Goal: Task Accomplishment & Management: Complete application form

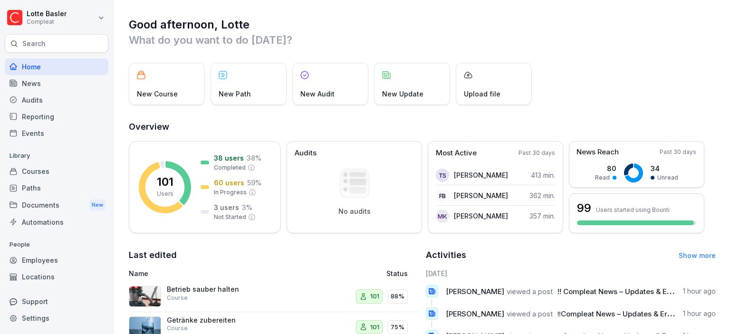
click at [43, 103] on div "Audits" at bounding box center [57, 100] width 104 height 17
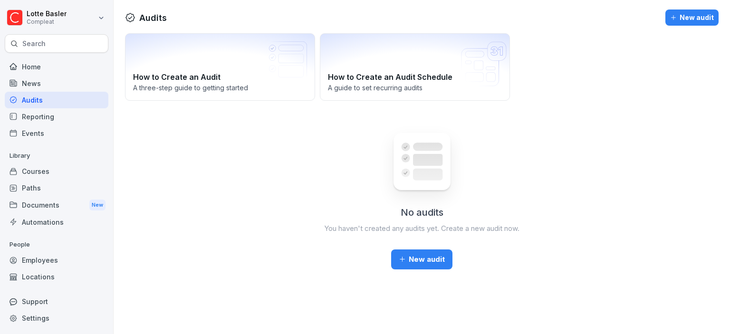
click at [413, 261] on div "New audit" at bounding box center [422, 259] width 46 height 10
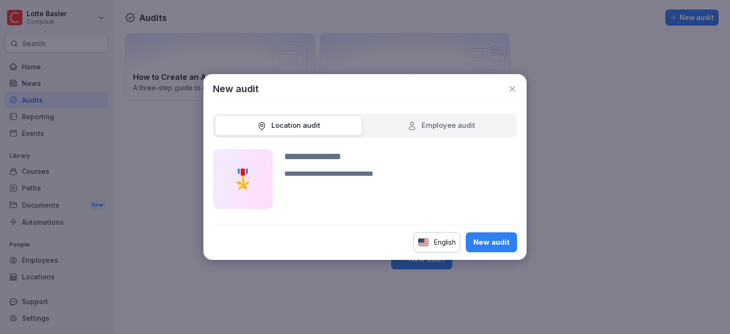
click at [433, 125] on div "Employee audit" at bounding box center [441, 125] width 68 height 11
click at [326, 176] on textarea at bounding box center [400, 188] width 233 height 41
click at [444, 246] on div "English" at bounding box center [436, 242] width 47 height 20
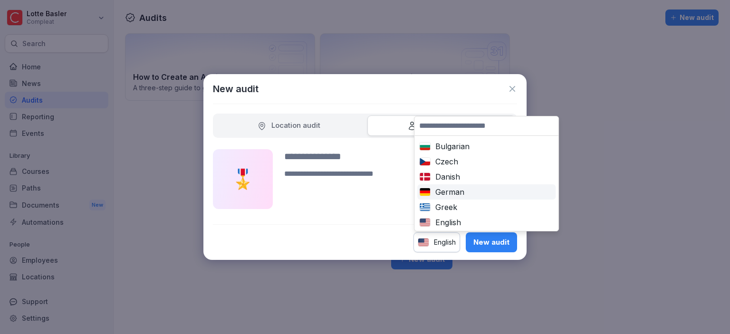
click at [450, 192] on div "German" at bounding box center [486, 191] width 134 height 11
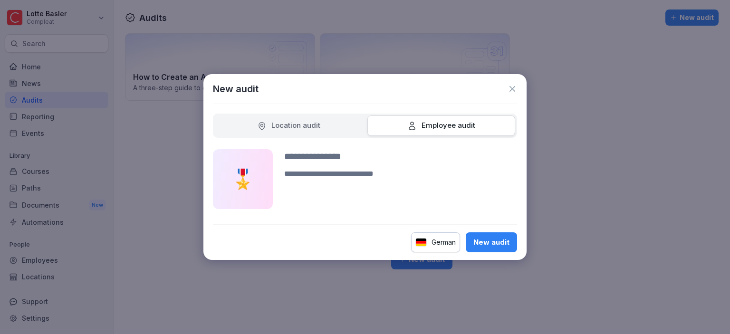
click at [514, 86] on icon at bounding box center [513, 89] width 10 height 10
